Goal: Task Accomplishment & Management: Manage account settings

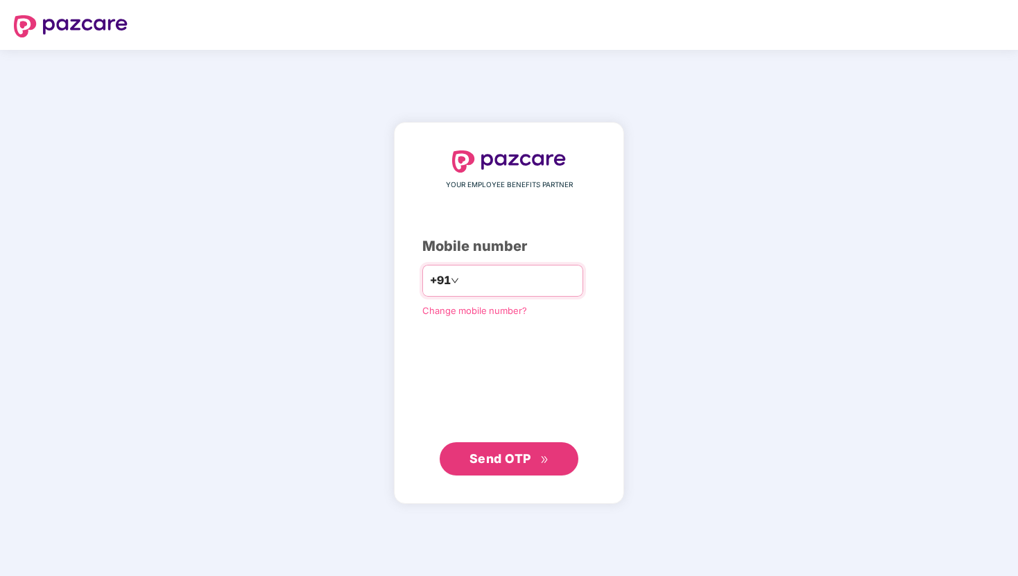
click at [471, 281] on input "number" at bounding box center [519, 281] width 114 height 22
type input "**********"
click at [512, 460] on span "Send OTP" at bounding box center [500, 458] width 62 height 15
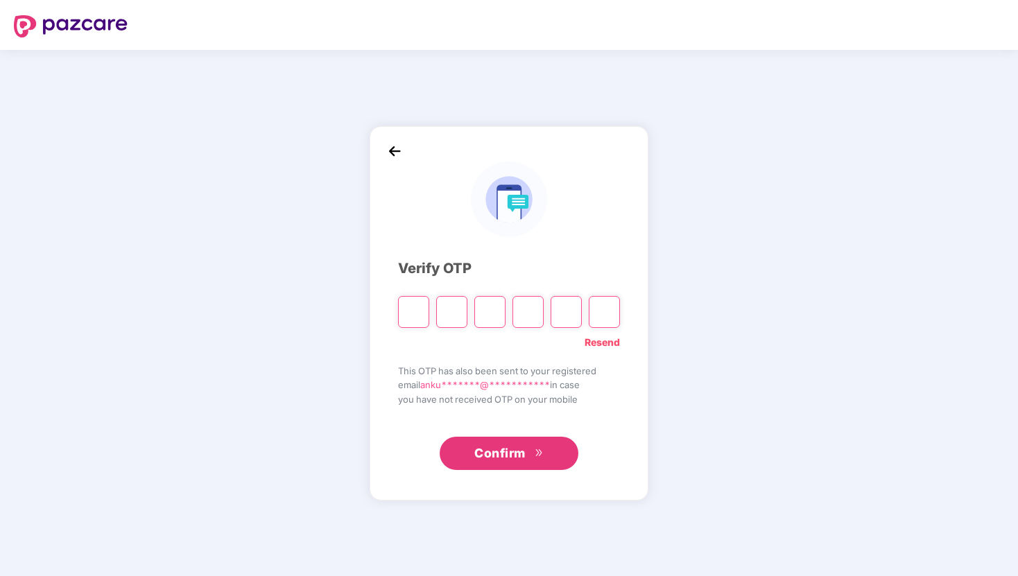
type input "*"
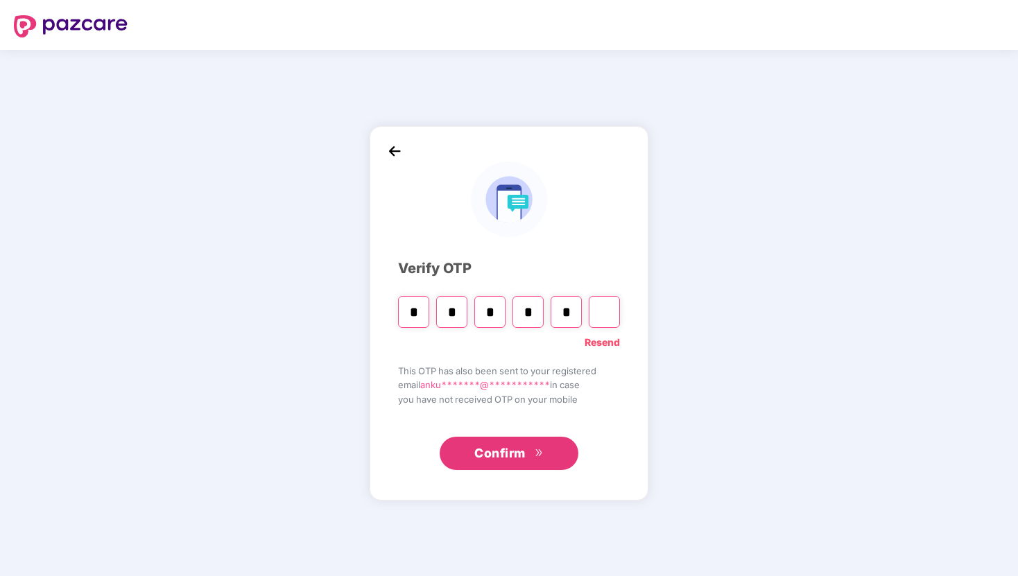
type input "*"
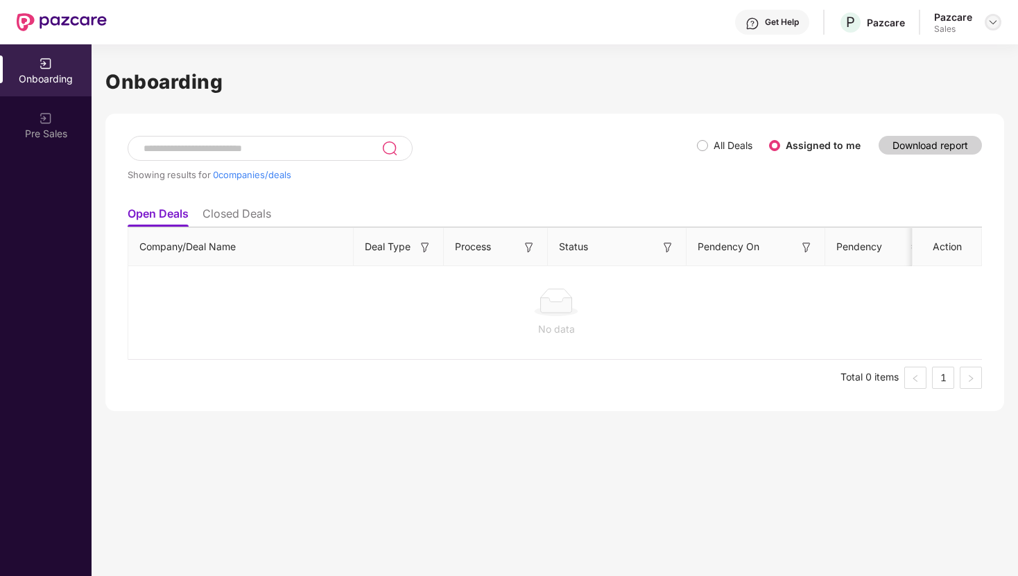
click at [996, 25] on img at bounding box center [992, 22] width 11 height 11
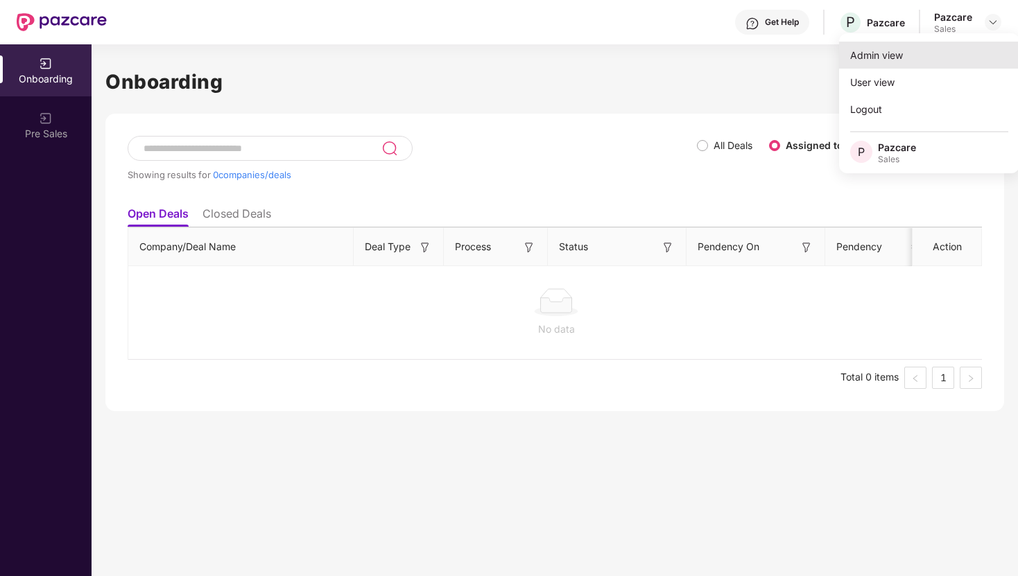
click at [885, 58] on div "Admin view" at bounding box center [929, 55] width 180 height 27
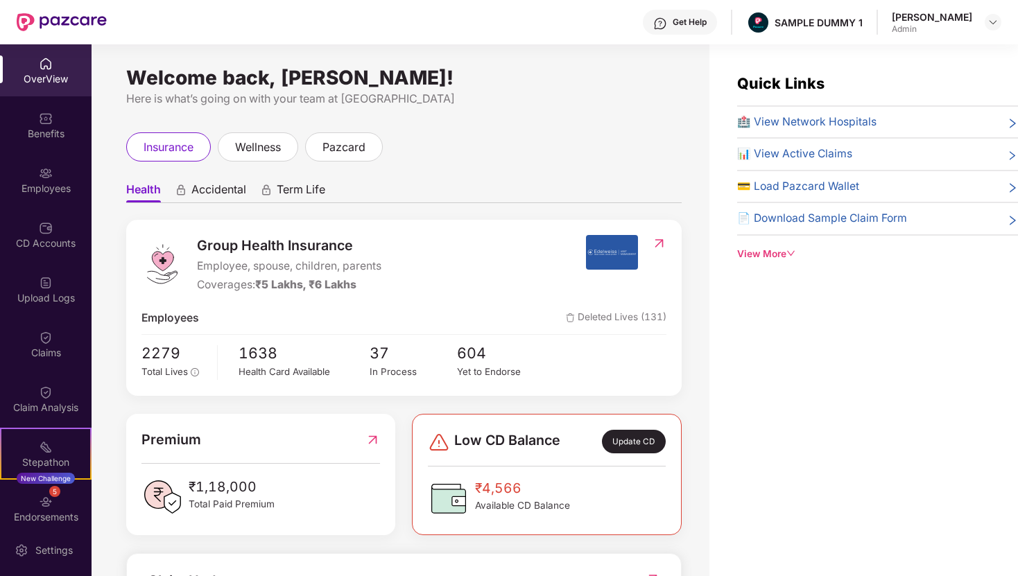
click at [787, 248] on div "View More" at bounding box center [877, 254] width 281 height 15
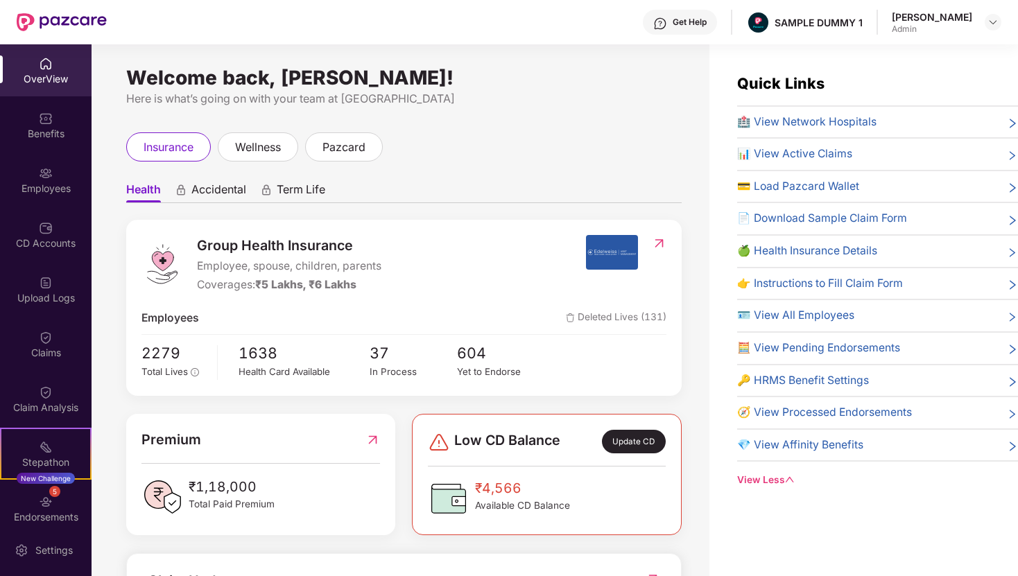
scroll to position [44, 0]
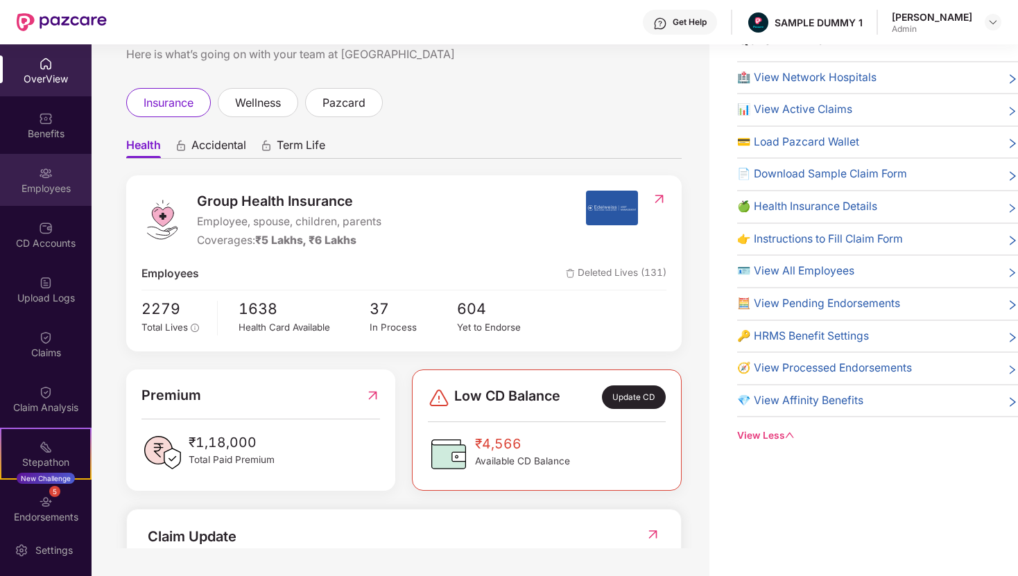
click at [53, 179] on div "Employees" at bounding box center [46, 180] width 92 height 52
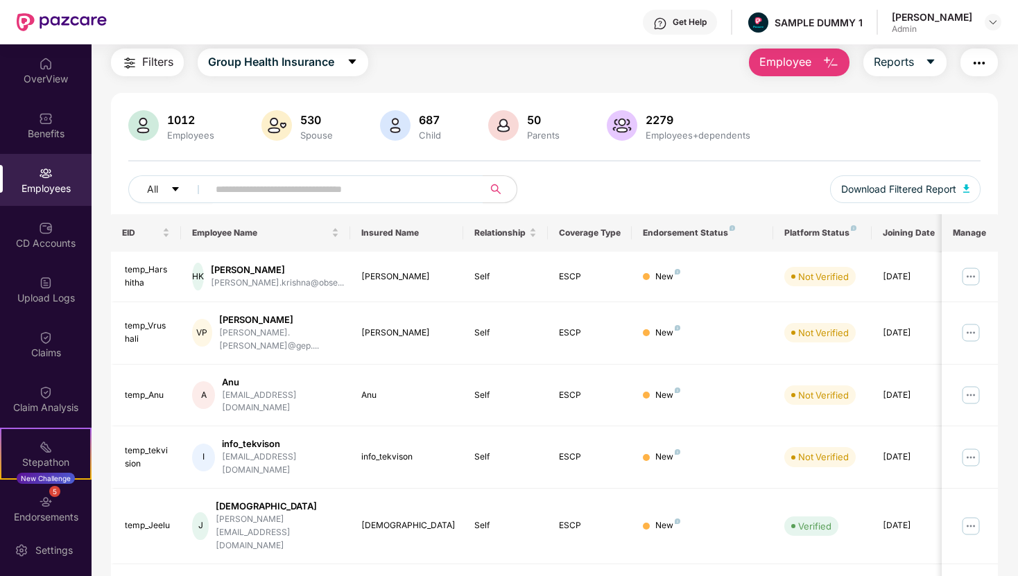
click at [984, 63] on img "button" at bounding box center [979, 63] width 17 height 17
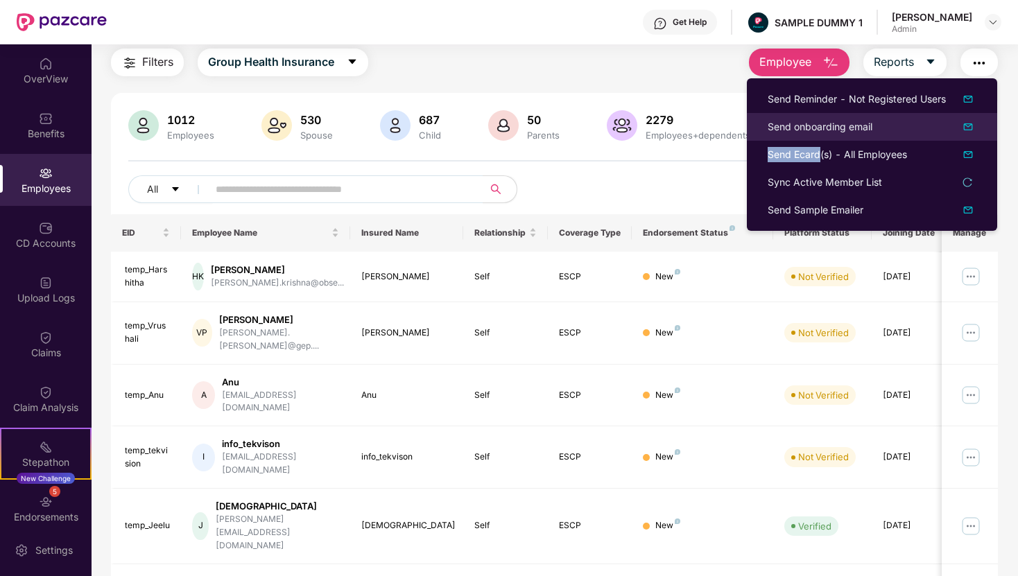
drag, startPoint x: 820, startPoint y: 150, endPoint x: 750, endPoint y: 137, distance: 71.3
click at [750, 138] on ul "Send Reminder - Not Registered Users Send onboarding email Send Ecard(s) - All …" at bounding box center [872, 154] width 250 height 153
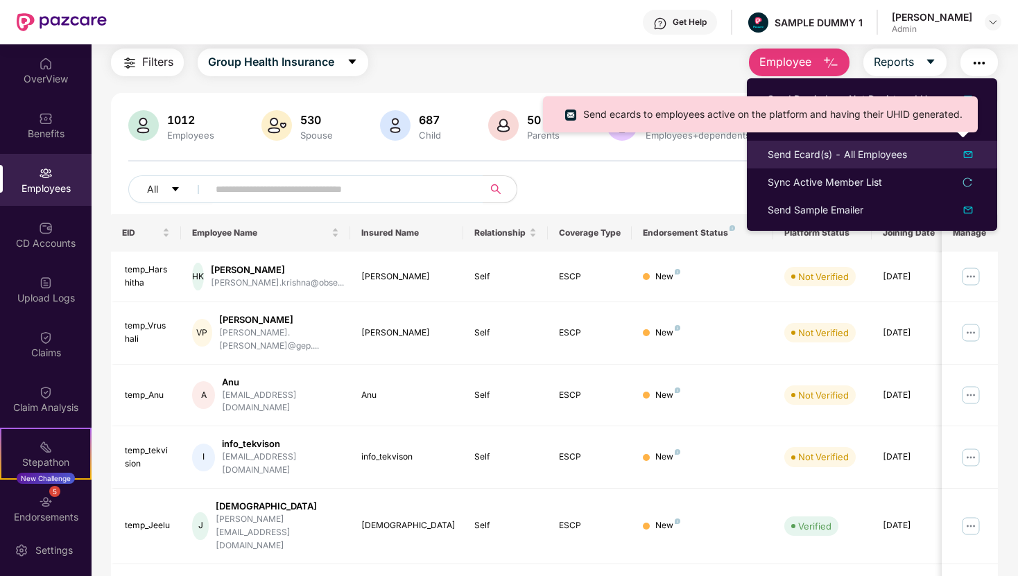
click at [854, 159] on div "Send Ecard(s) - All Employees" at bounding box center [837, 154] width 139 height 15
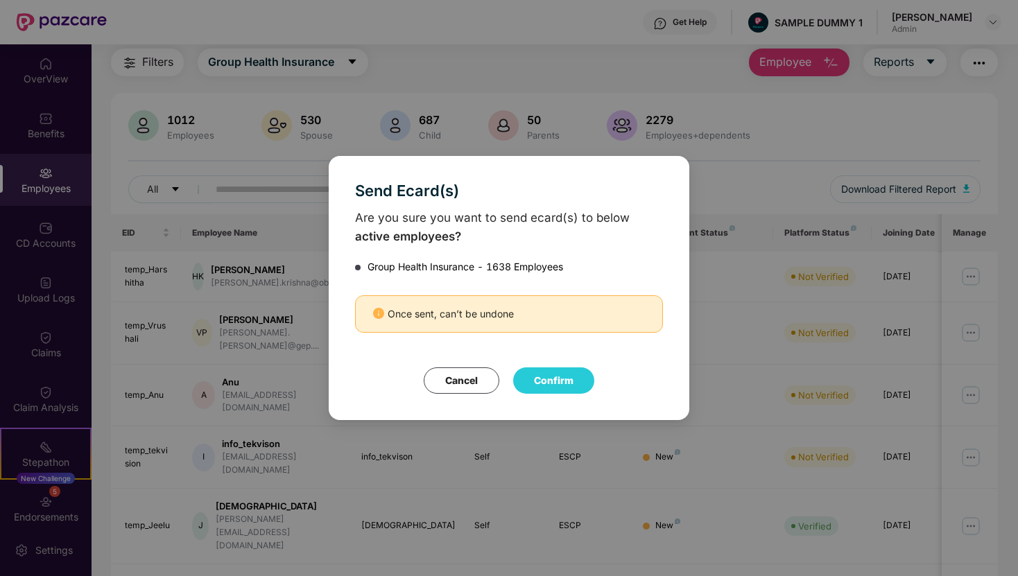
click at [550, 130] on div "Send Ecard(s) Are you sure you want to send ecard(s) to below active employees?…" at bounding box center [509, 288] width 1018 height 576
click at [467, 378] on button "Cancel" at bounding box center [462, 380] width 76 height 26
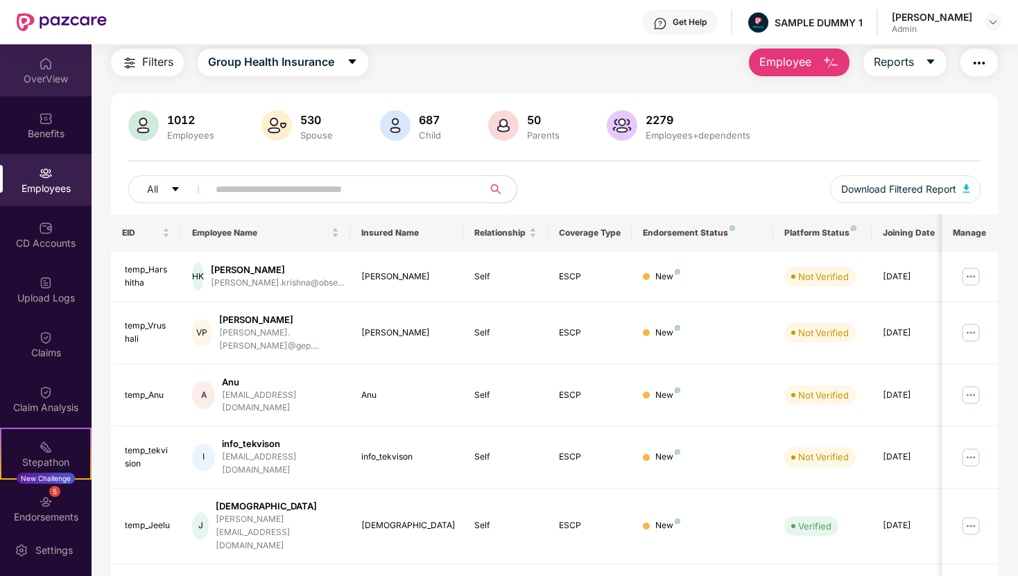
click at [47, 83] on div "OverView" at bounding box center [46, 79] width 92 height 14
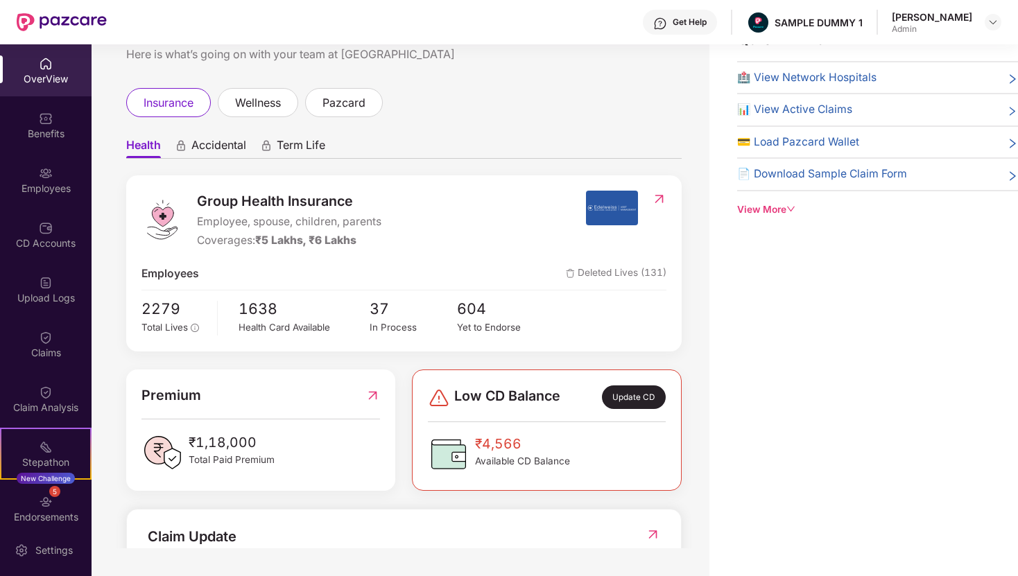
scroll to position [15, 0]
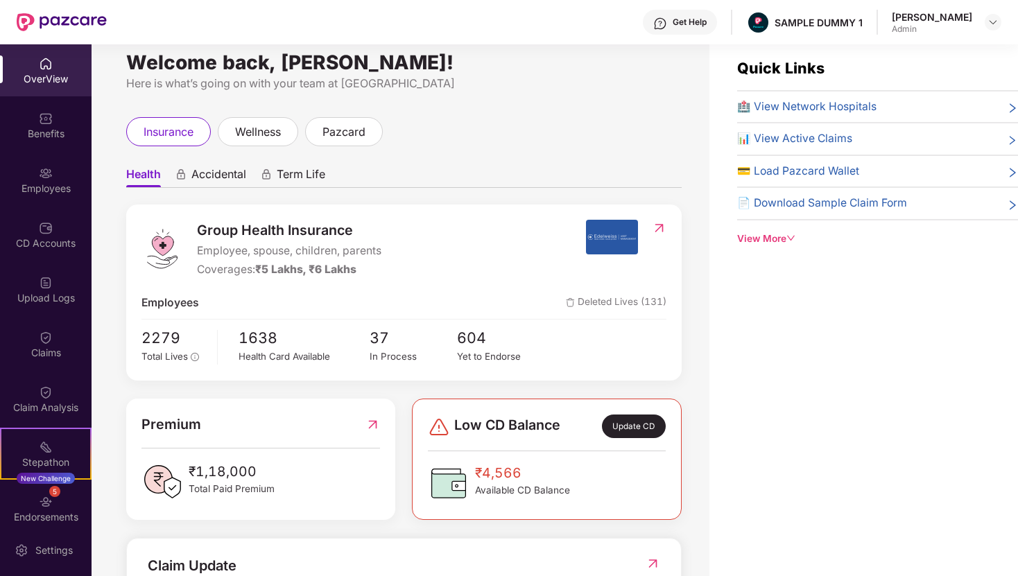
click at [778, 233] on div "View More" at bounding box center [877, 239] width 281 height 15
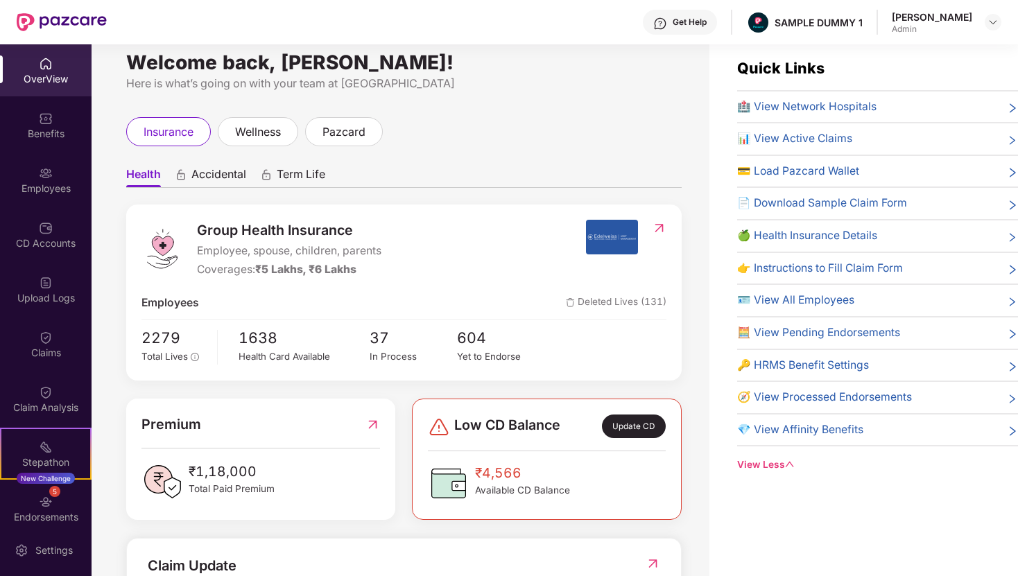
scroll to position [44, 0]
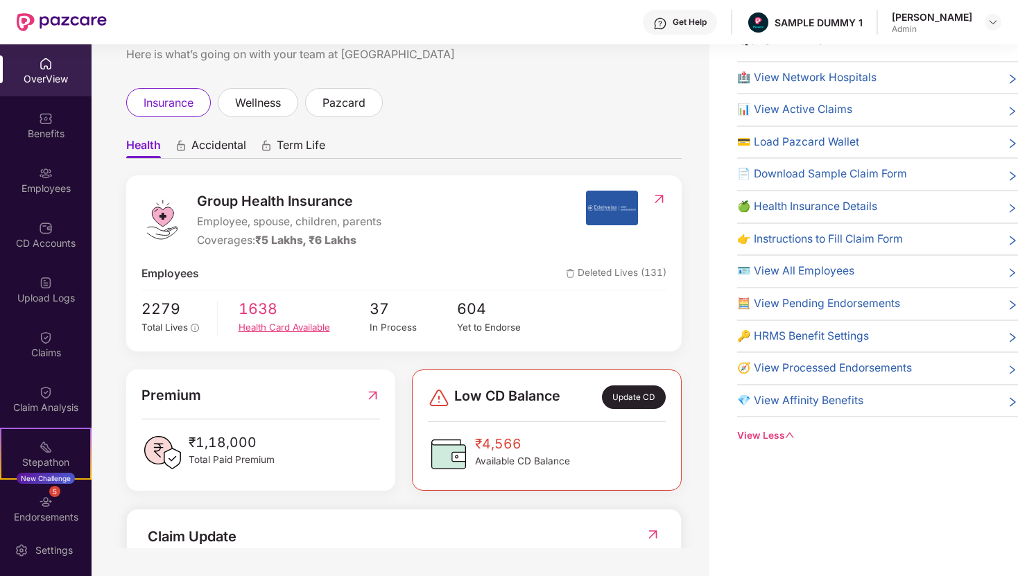
click at [279, 329] on div "Health Card Available" at bounding box center [304, 327] width 131 height 15
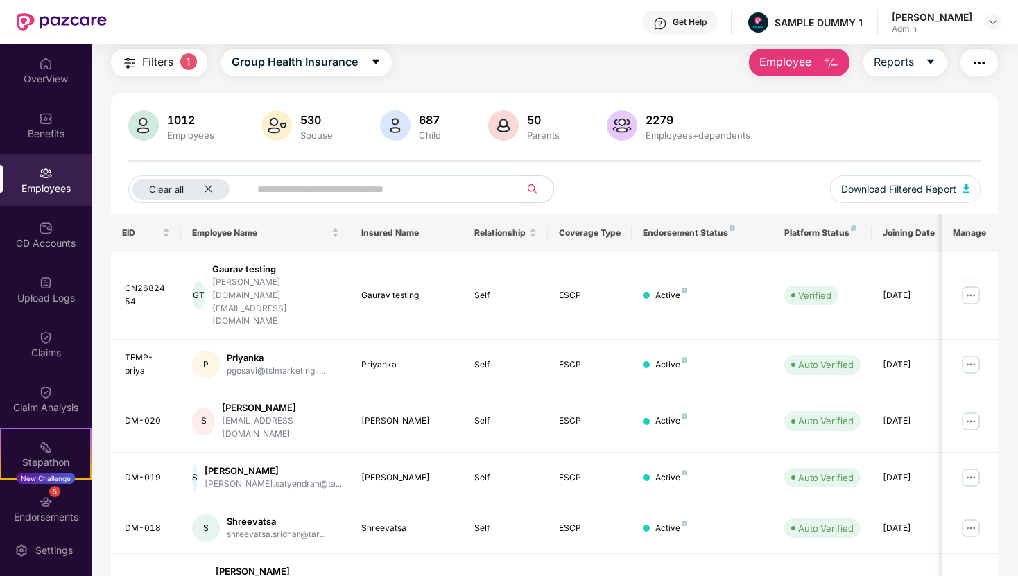
click at [985, 60] on img "button" at bounding box center [979, 63] width 17 height 17
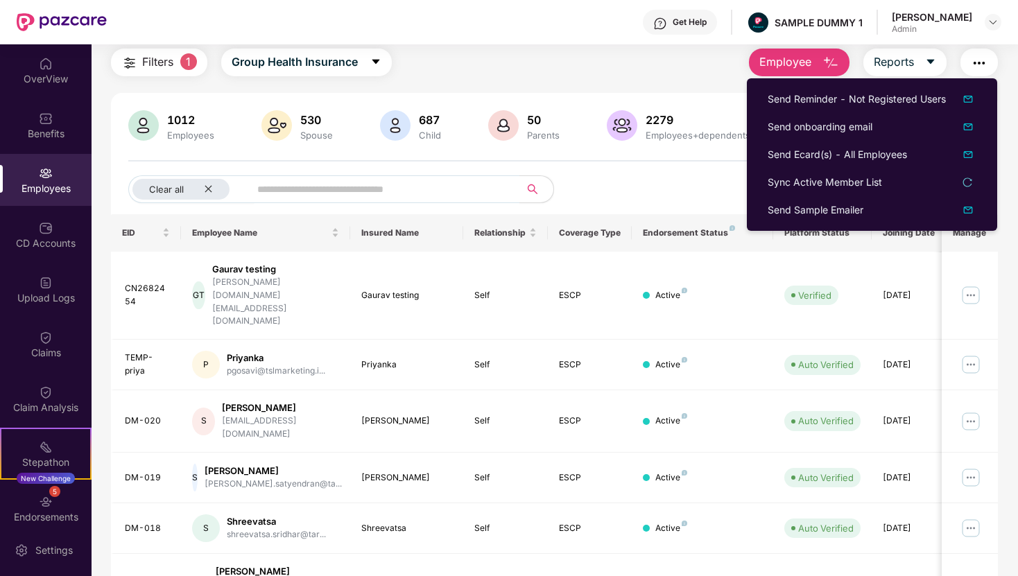
click at [656, 187] on div "Clear all Download Filtered Report" at bounding box center [554, 194] width 852 height 39
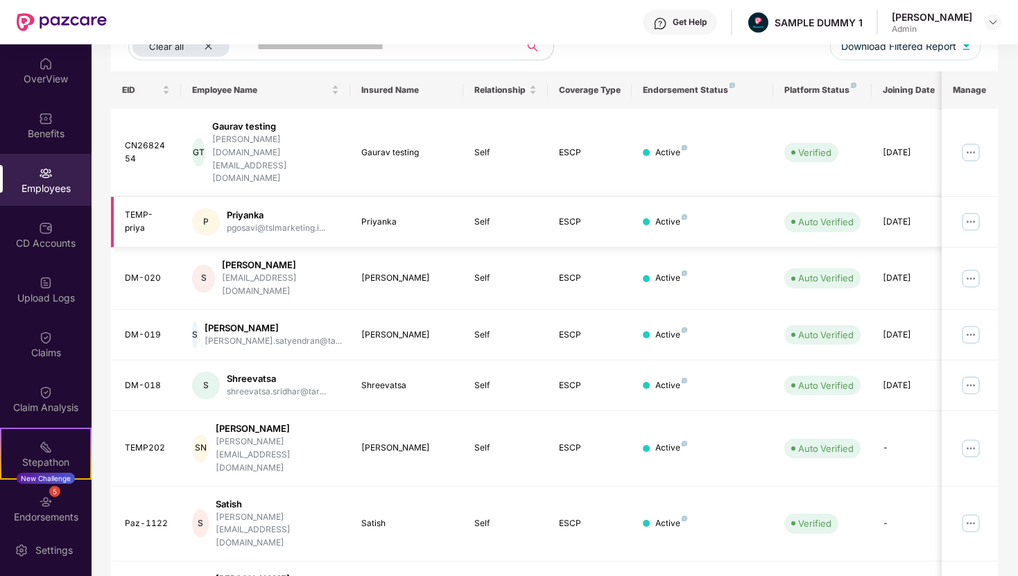
scroll to position [191, 0]
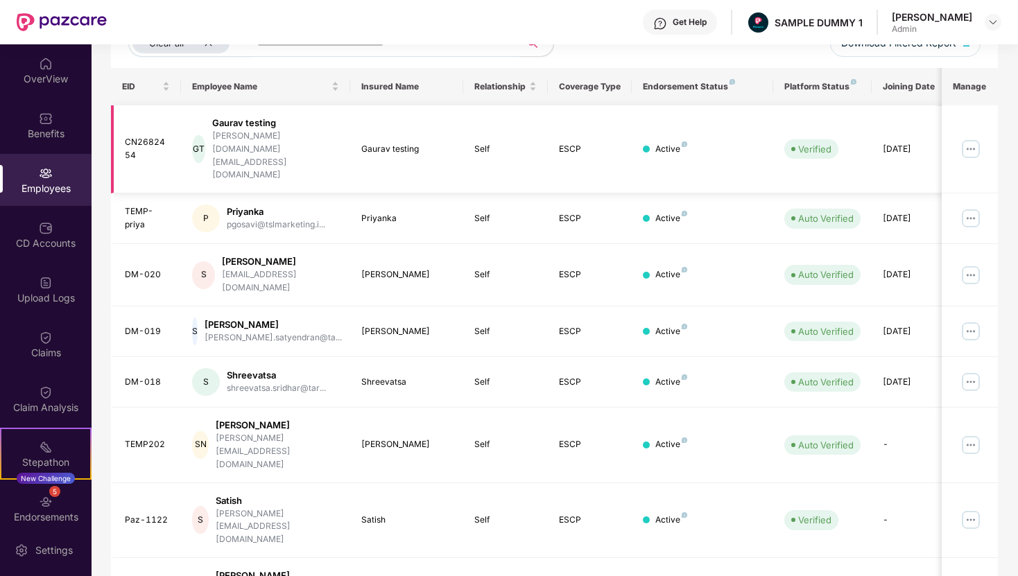
click at [970, 138] on img at bounding box center [971, 149] width 22 height 22
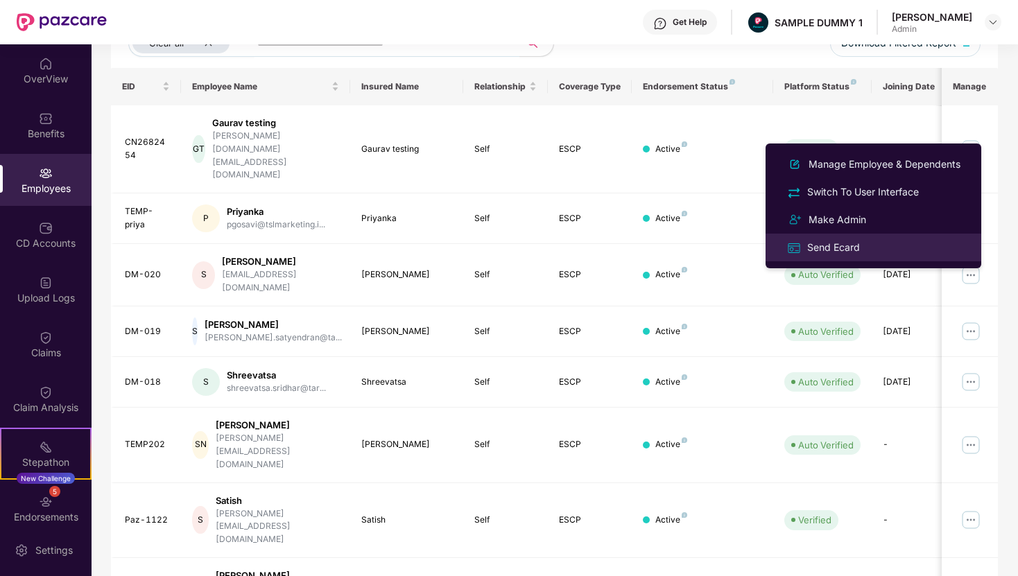
click at [813, 250] on div "Send Ecard" at bounding box center [833, 247] width 58 height 15
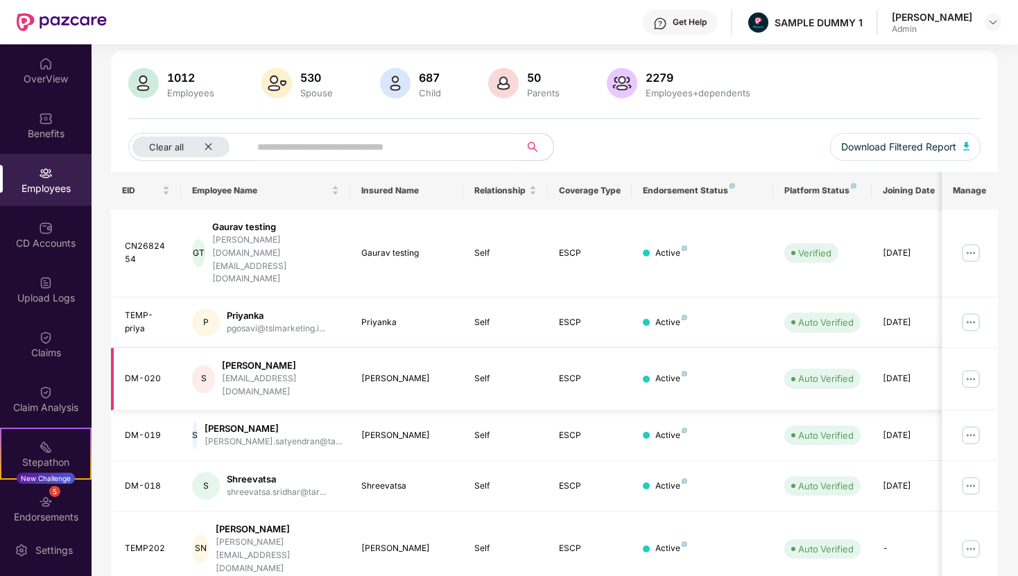
scroll to position [0, 0]
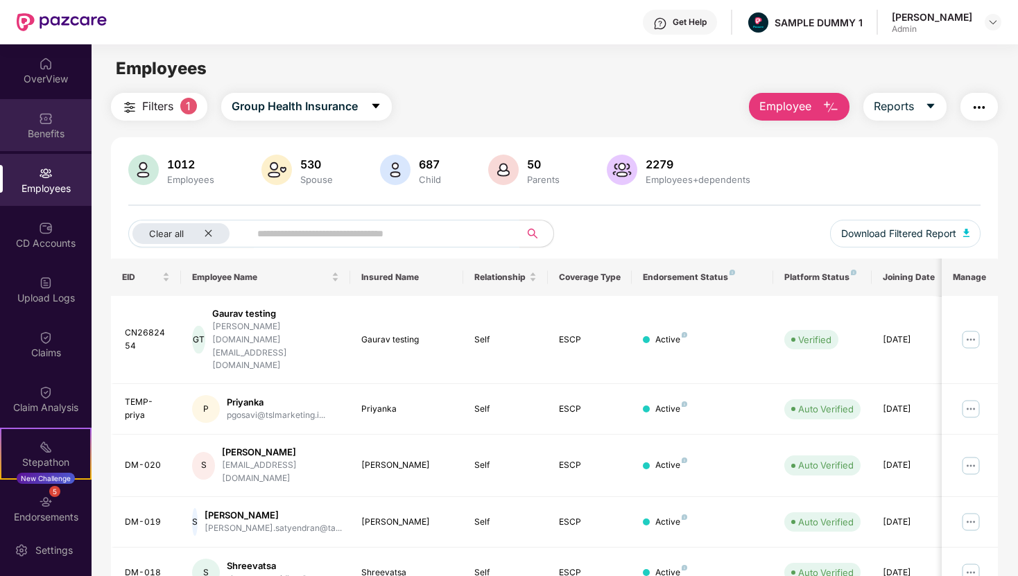
click at [37, 128] on div "Benefits" at bounding box center [46, 134] width 92 height 14
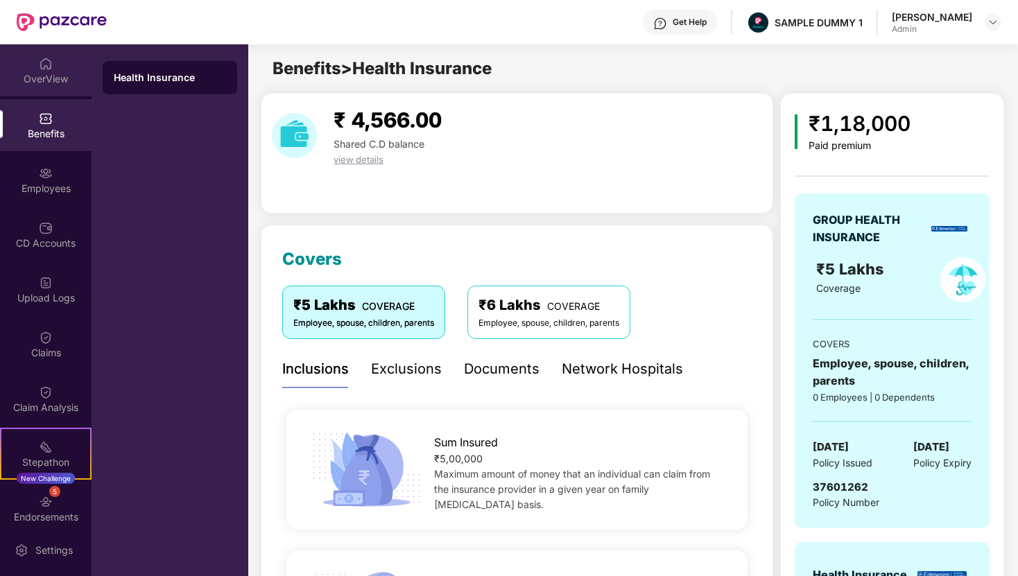
click at [44, 82] on div "OverView" at bounding box center [46, 79] width 92 height 14
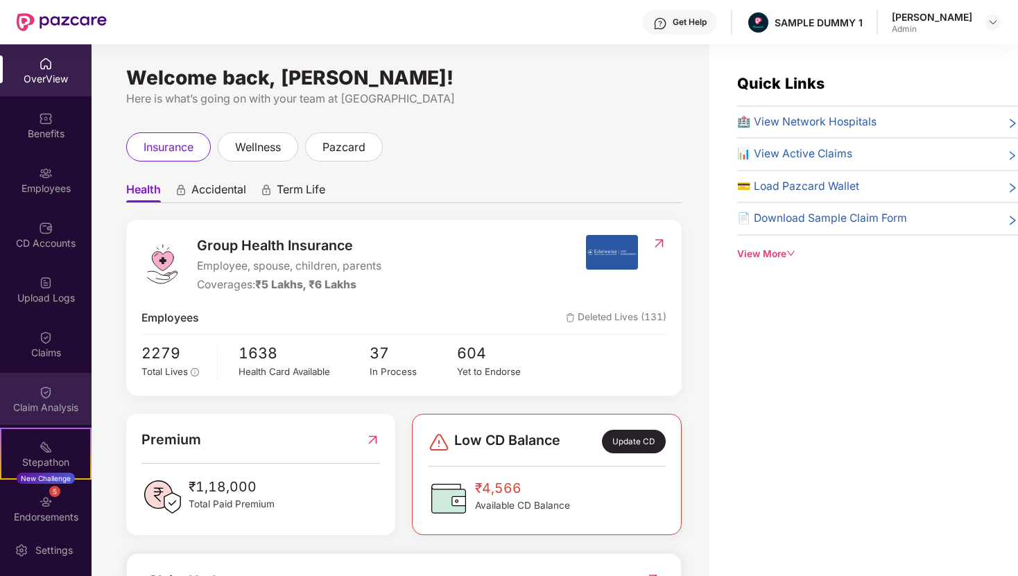
click at [48, 409] on div "Claim Analysis" at bounding box center [46, 408] width 92 height 14
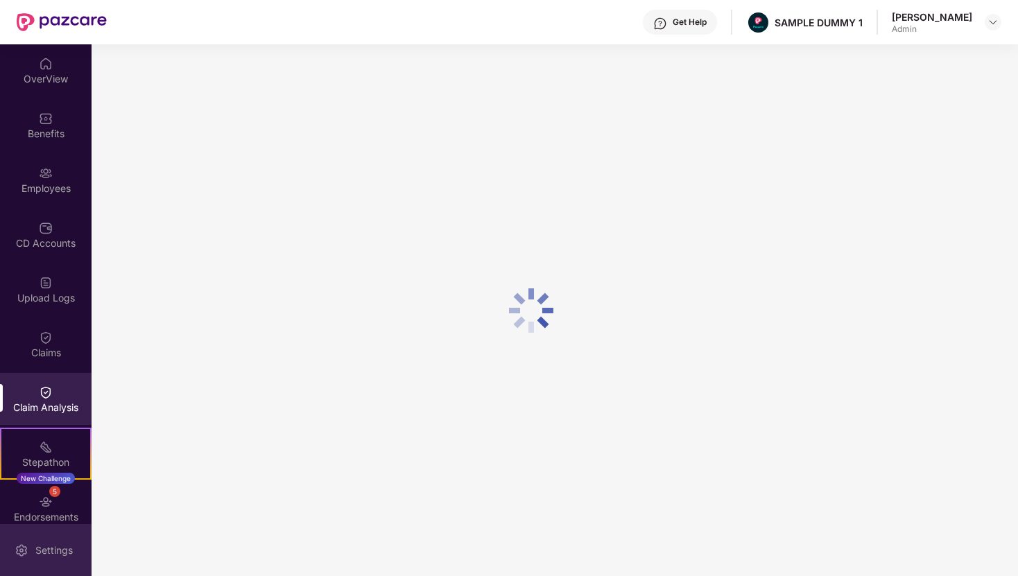
click at [48, 548] on div "Settings" at bounding box center [54, 551] width 46 height 14
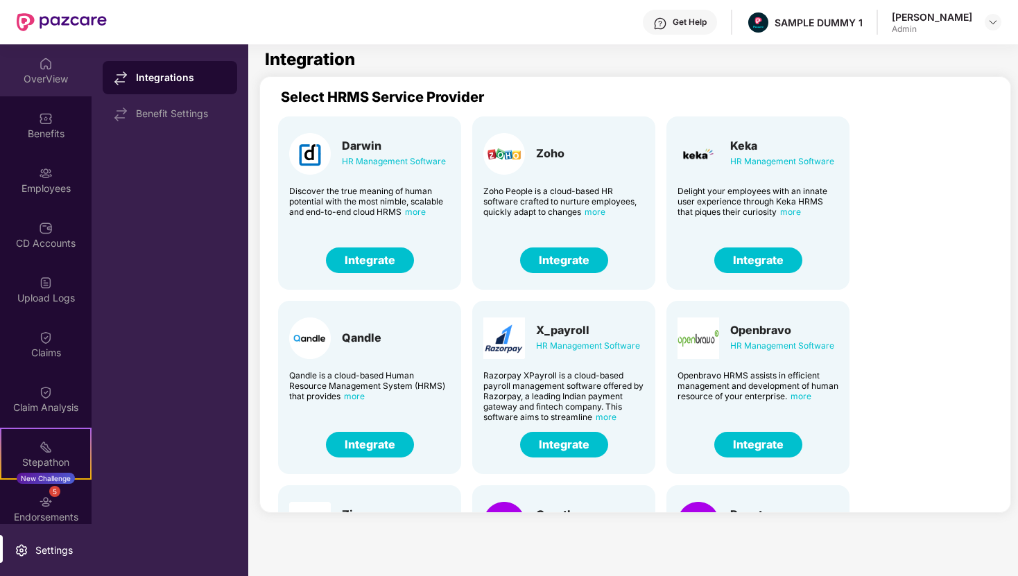
click at [47, 94] on div "OverView" at bounding box center [46, 70] width 92 height 52
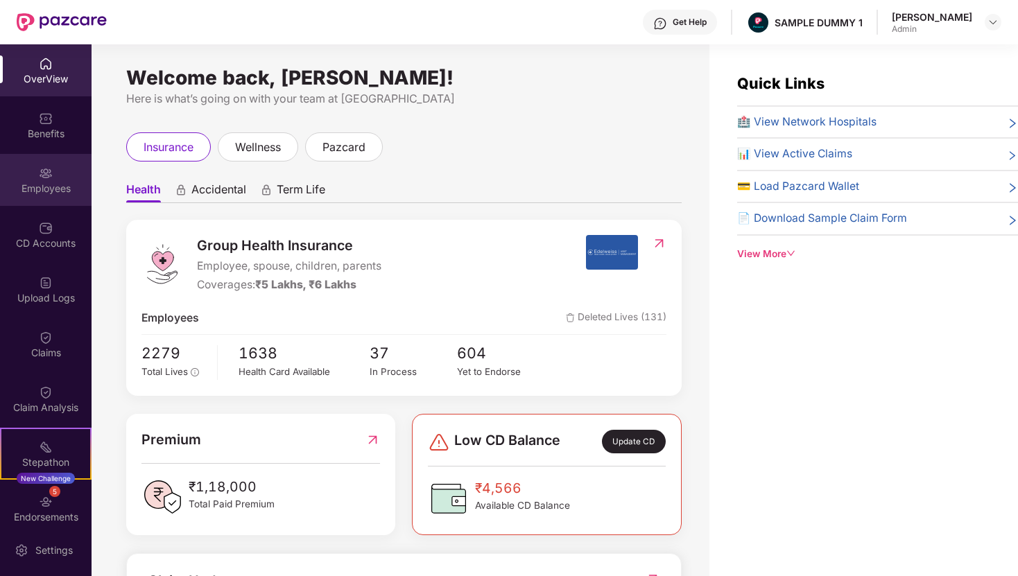
click at [42, 182] on div "Employees" at bounding box center [46, 189] width 92 height 14
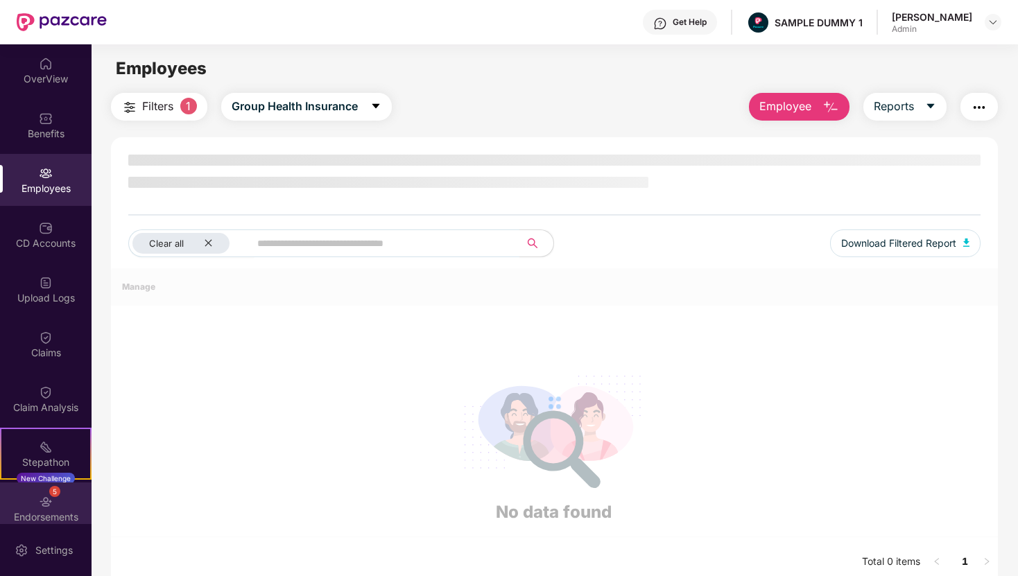
click at [33, 510] on div "Endorsements" at bounding box center [46, 517] width 92 height 14
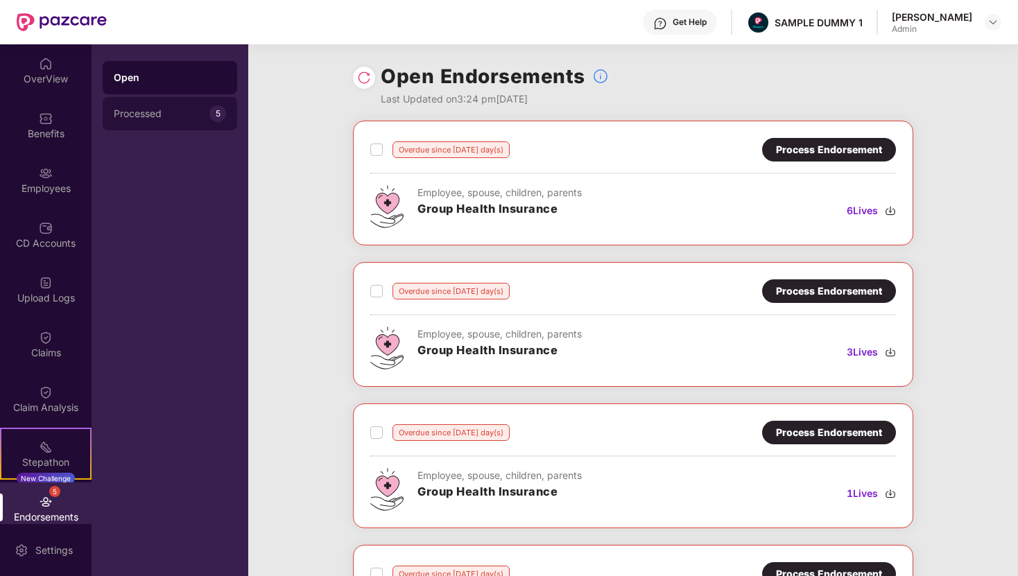
click at [169, 111] on div "Processed" at bounding box center [162, 113] width 96 height 11
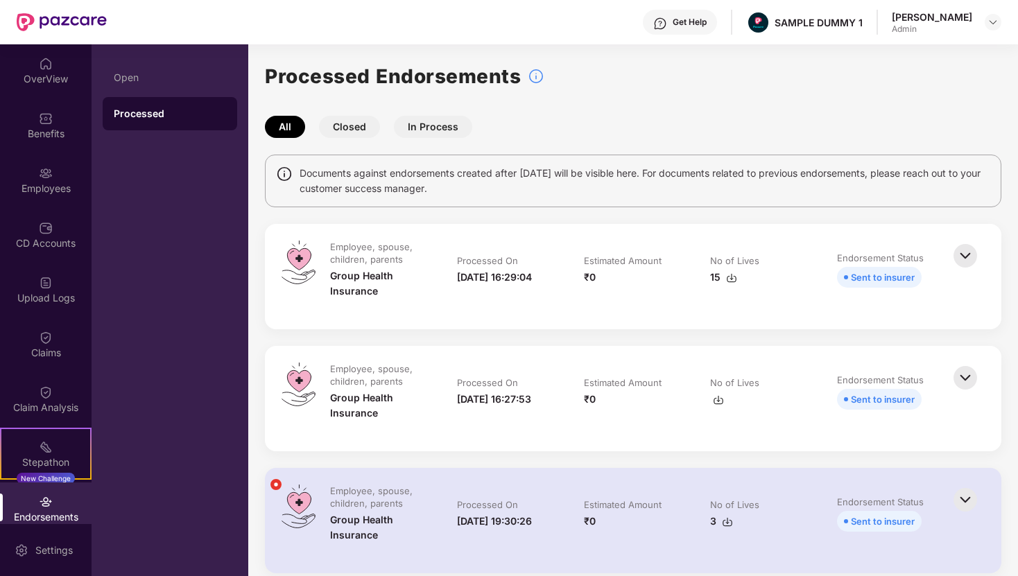
click at [444, 130] on button "In Process" at bounding box center [433, 127] width 78 height 22
click at [340, 121] on button "Closed" at bounding box center [349, 127] width 61 height 22
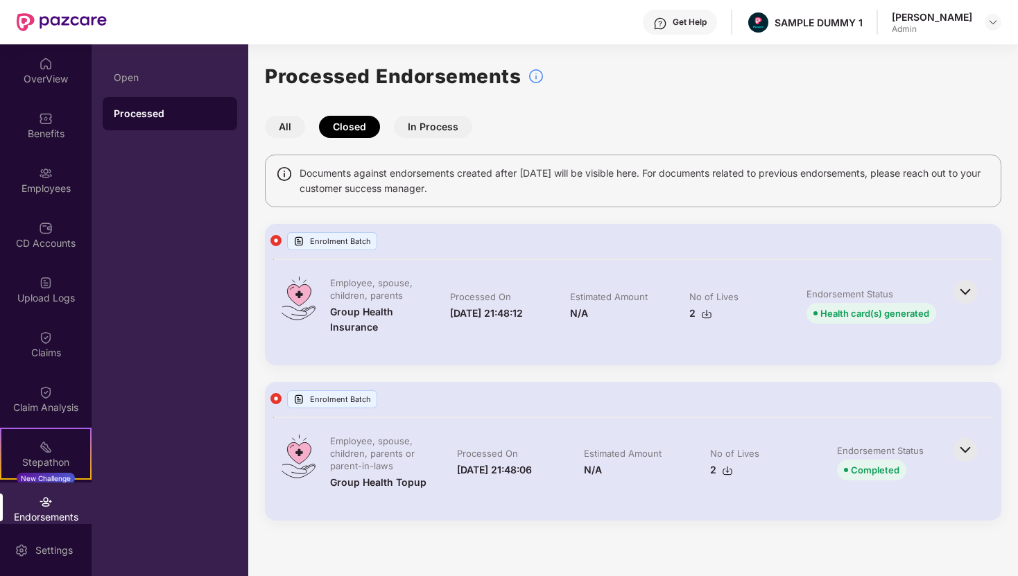
click at [282, 119] on button "All" at bounding box center [285, 127] width 40 height 22
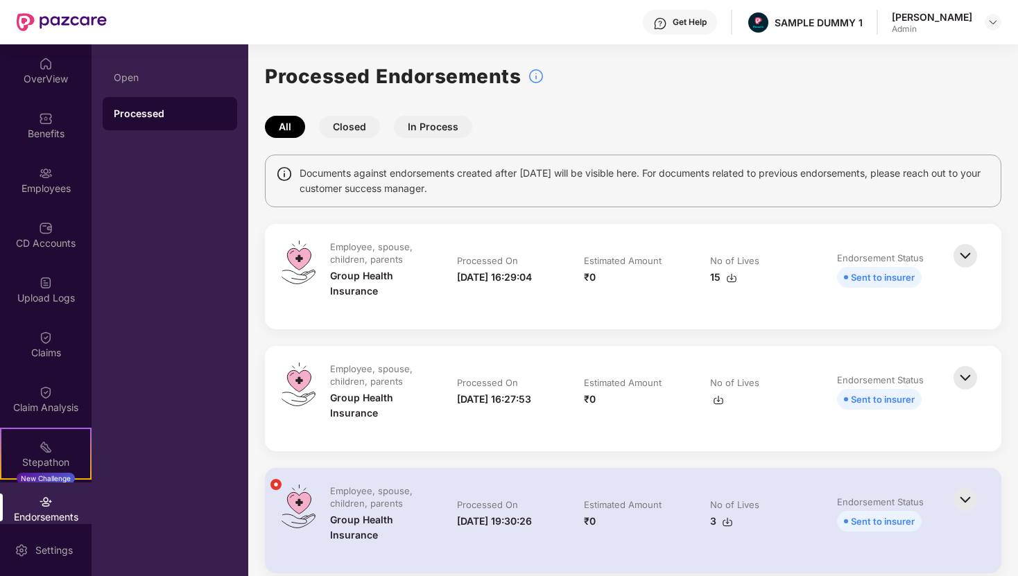
click at [431, 123] on button "In Process" at bounding box center [433, 127] width 78 height 22
click at [344, 125] on button "Closed" at bounding box center [349, 127] width 61 height 22
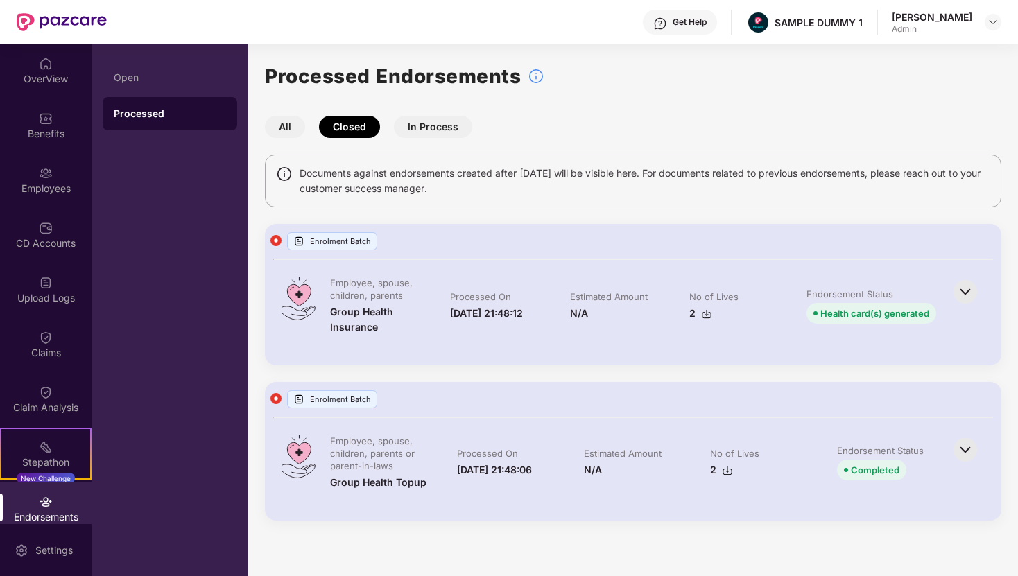
click at [962, 293] on img at bounding box center [965, 292] width 31 height 31
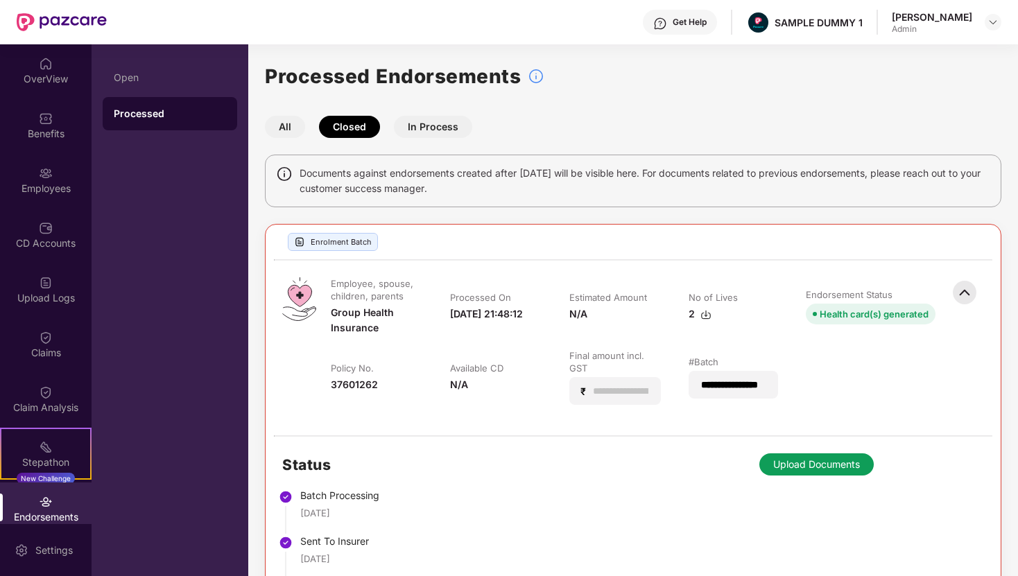
click at [967, 290] on img at bounding box center [964, 292] width 31 height 31
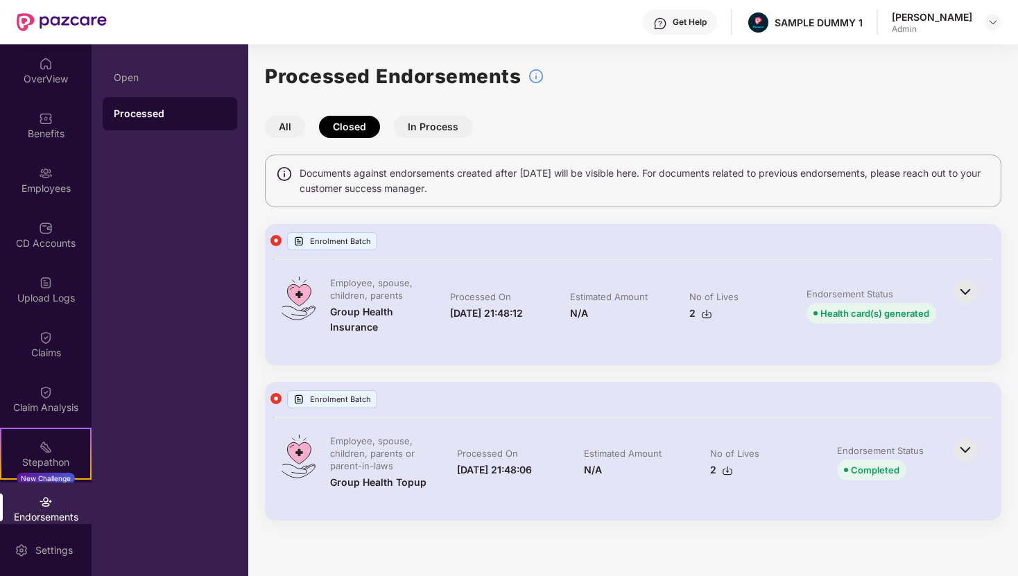
click at [419, 128] on button "In Process" at bounding box center [433, 127] width 78 height 22
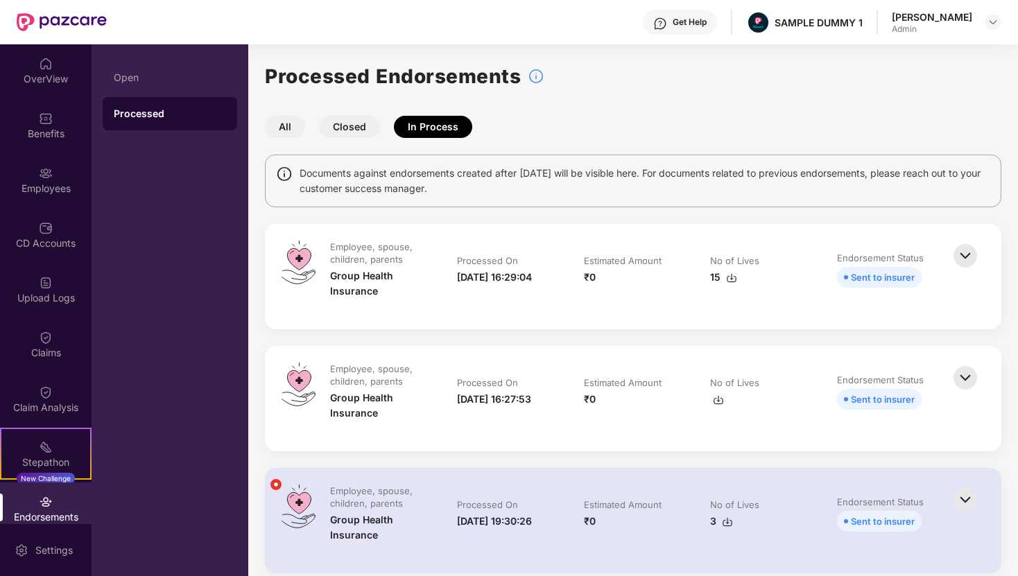
click at [289, 124] on button "All" at bounding box center [285, 127] width 40 height 22
click at [348, 123] on button "Closed" at bounding box center [349, 127] width 61 height 22
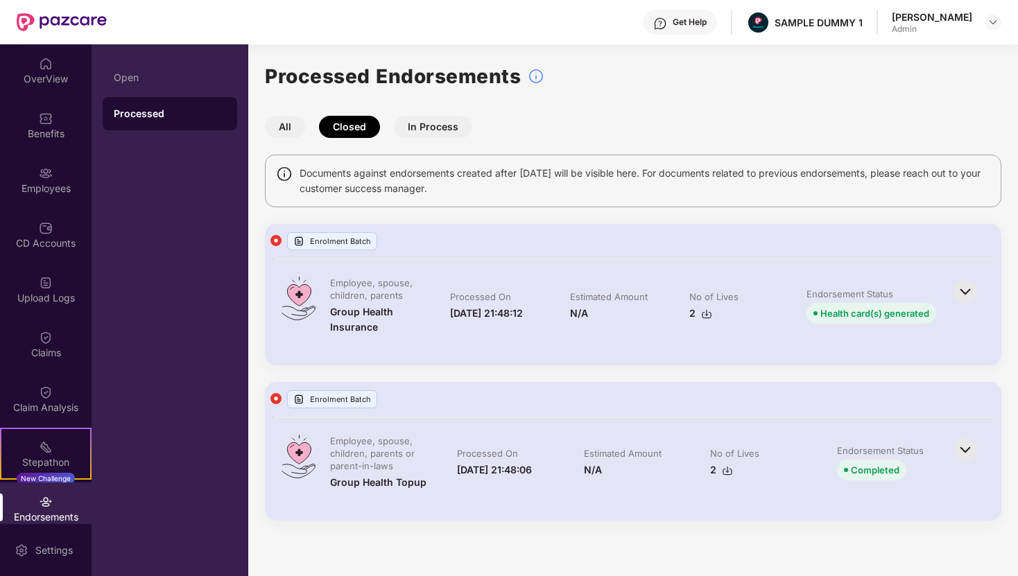
click at [433, 128] on button "In Process" at bounding box center [433, 127] width 78 height 22
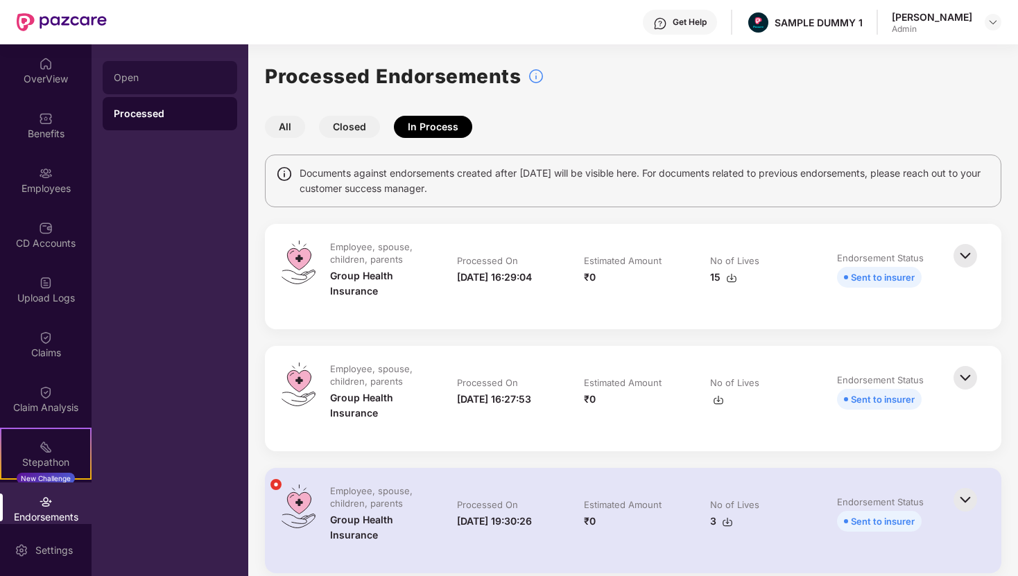
click at [137, 86] on div "Open" at bounding box center [170, 77] width 135 height 33
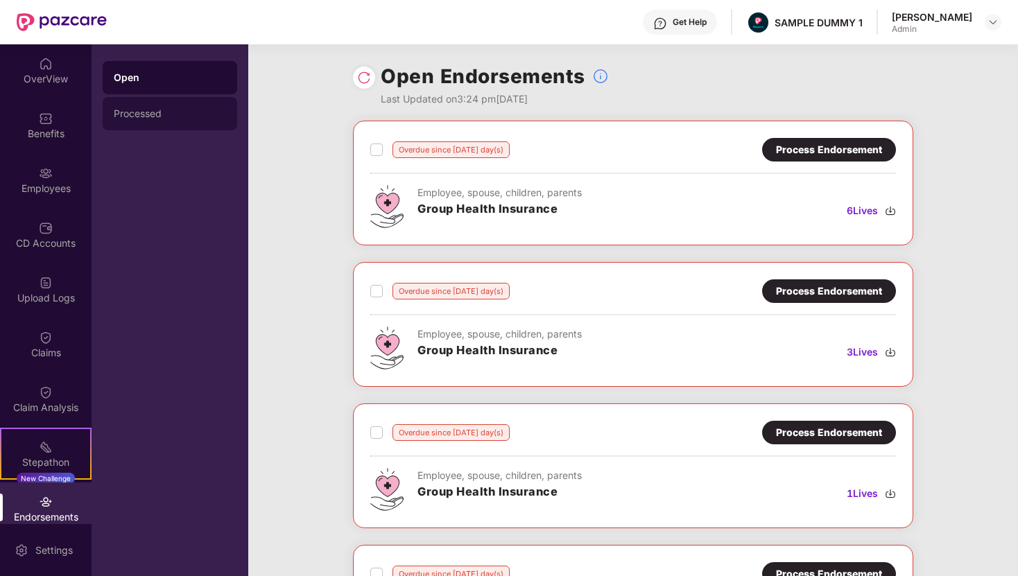
click at [159, 121] on div "Processed" at bounding box center [170, 113] width 135 height 33
